Goal: Transaction & Acquisition: Purchase product/service

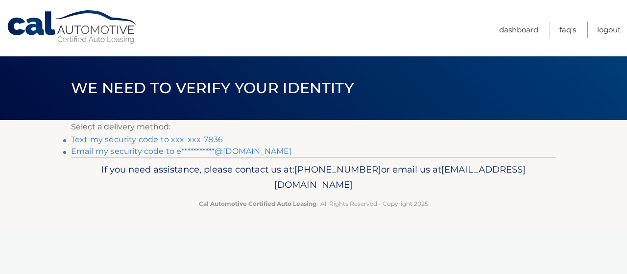
click at [196, 139] on link "Text my security code to xxx-xxx-7836" at bounding box center [147, 139] width 152 height 9
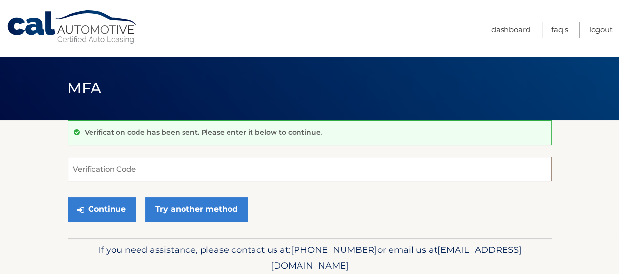
click at [141, 173] on input "Verification Code" at bounding box center [310, 169] width 485 height 24
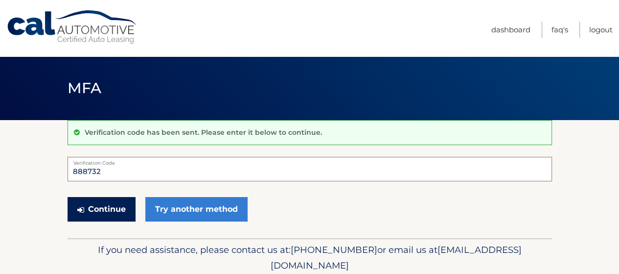
type input "888732"
click at [120, 213] on button "Continue" at bounding box center [102, 209] width 68 height 24
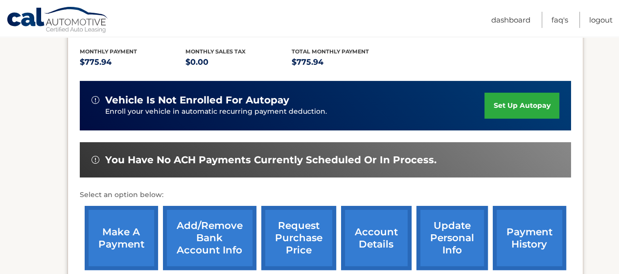
scroll to position [294, 0]
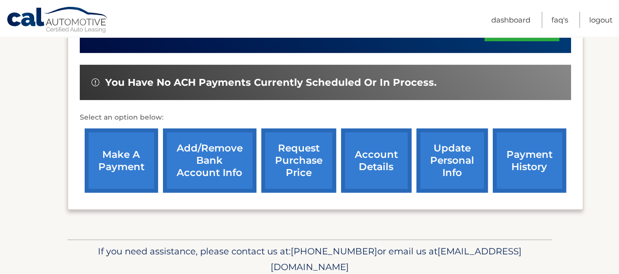
click at [116, 155] on link "make a payment" at bounding box center [121, 160] width 73 height 64
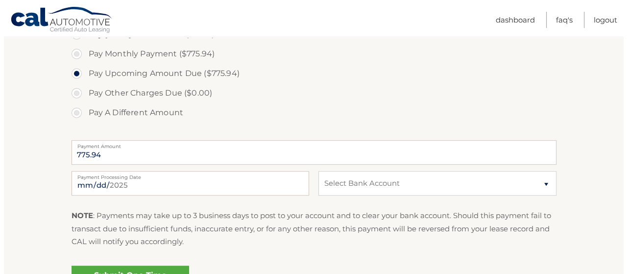
scroll to position [343, 0]
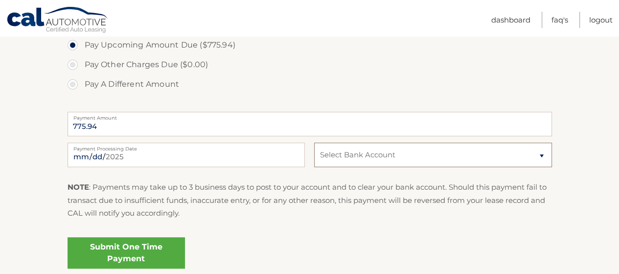
click at [543, 153] on select "Select Bank Account Checking JPMORGAN CHASE BANK, NA *****6157 Checking JPMORGA…" at bounding box center [433, 155] width 238 height 24
select select "OGEzZjJkMmQtODNlNC00OWFiLWI1NzUtNTAwZjhhMDQyYmUw"
click at [314, 143] on select "Select Bank Account Checking JPMORGAN CHASE BANK, NA *****6157 Checking JPMORGA…" at bounding box center [433, 155] width 238 height 24
click at [131, 246] on link "Submit One Time Payment" at bounding box center [127, 252] width 118 height 31
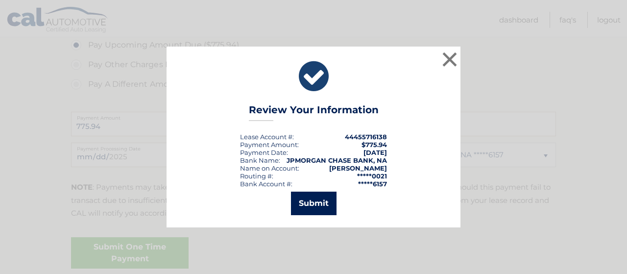
click at [310, 204] on button "Submit" at bounding box center [314, 203] width 46 height 24
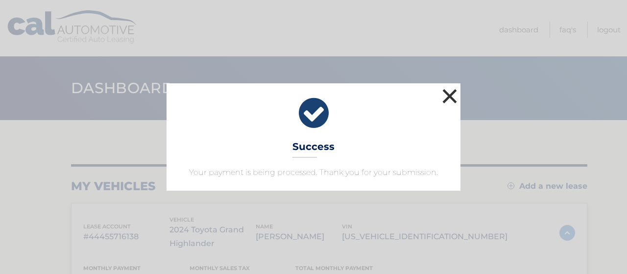
click at [445, 94] on button "×" at bounding box center [450, 96] width 20 height 20
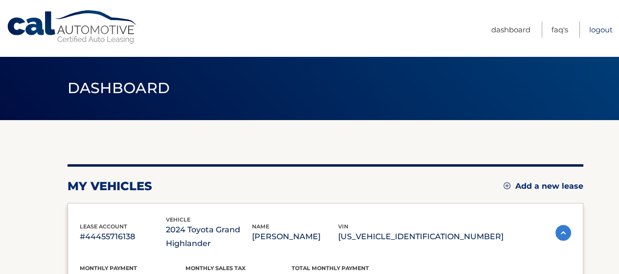
click at [600, 30] on link "Logout" at bounding box center [602, 30] width 24 height 16
